Goal: Information Seeking & Learning: Learn about a topic

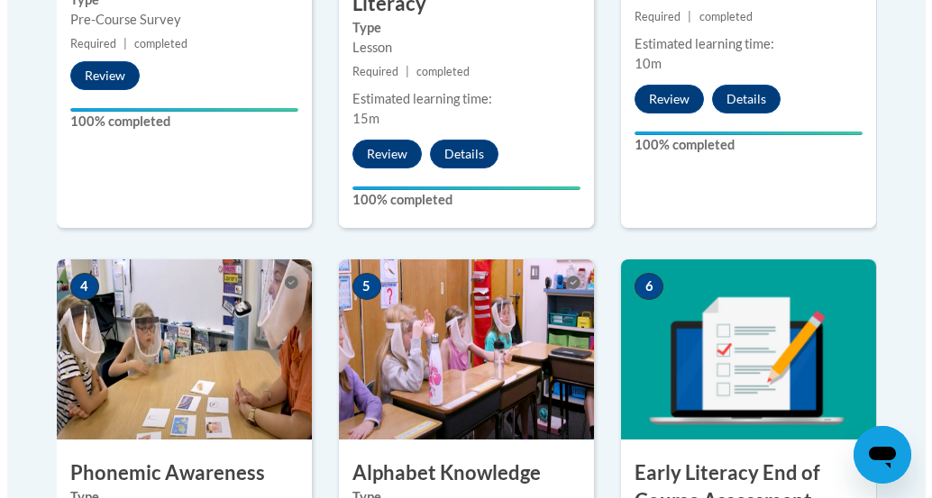
scroll to position [1305, 0]
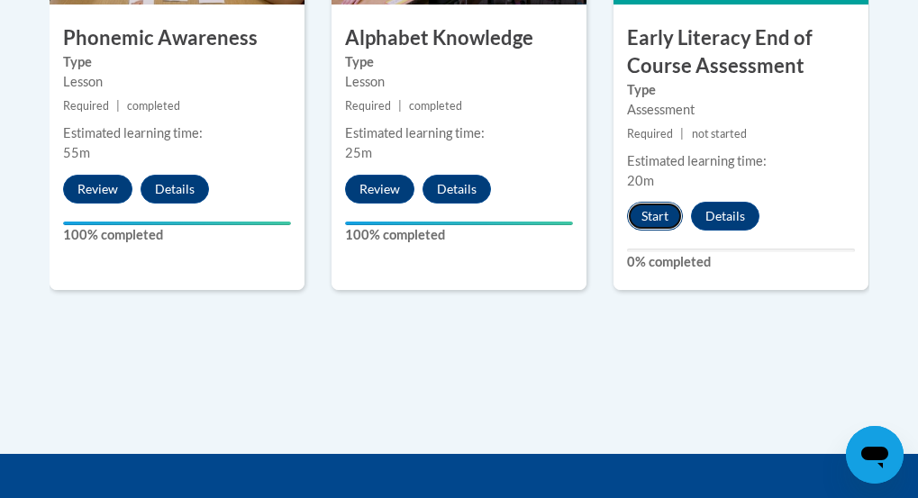
click at [661, 202] on button "Start" at bounding box center [655, 216] width 56 height 29
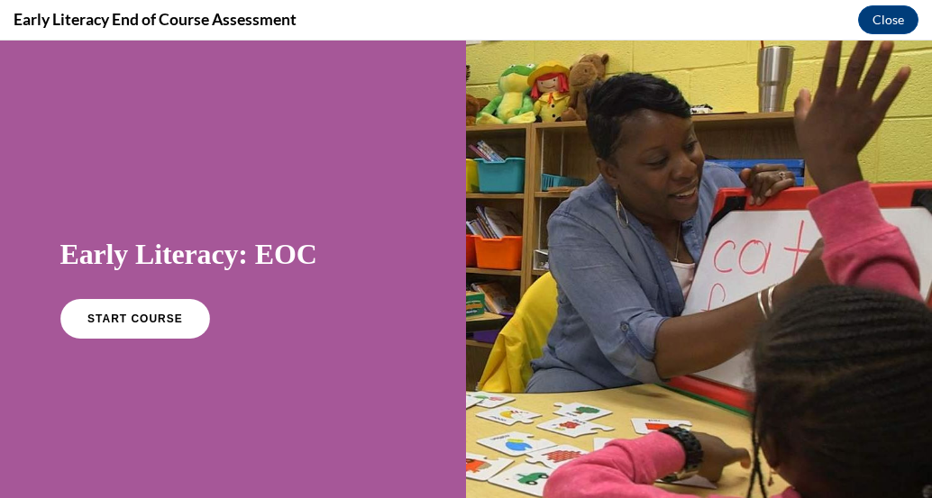
scroll to position [0, 0]
drag, startPoint x: 661, startPoint y: 232, endPoint x: 501, endPoint y: 240, distance: 160.5
click at [501, 240] on div at bounding box center [699, 289] width 466 height 496
